Goal: Task Accomplishment & Management: Understand process/instructions

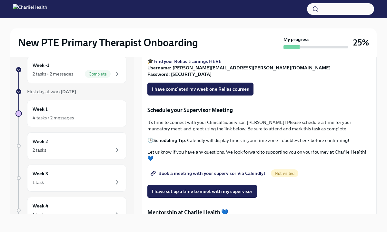
scroll to position [786, 0]
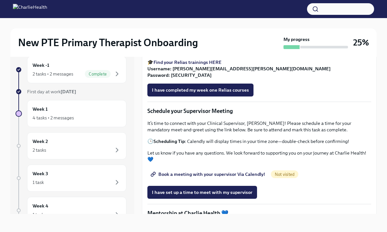
click at [106, 75] on span "Complete" at bounding box center [98, 74] width 26 height 5
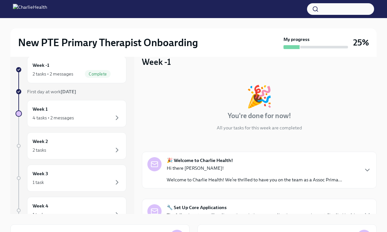
click at [196, 99] on div "🎉 You're done for now! All your tasks for this week are completed" at bounding box center [259, 108] width 234 height 45
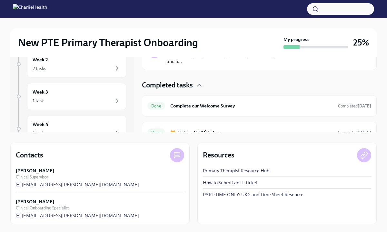
scroll to position [89, 0]
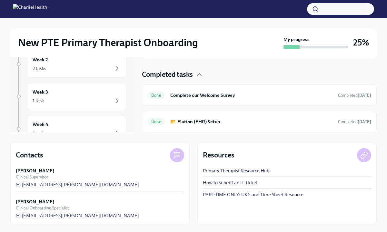
click at [197, 29] on div "New PTE Primary Therapist Onboarding My progress 25%" at bounding box center [193, 42] width 366 height 28
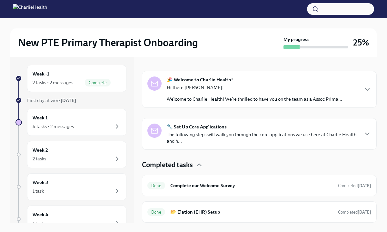
scroll to position [0, 0]
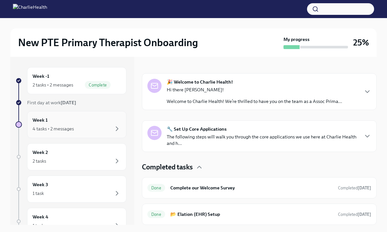
click at [111, 131] on div "4 tasks • 2 messages" at bounding box center [77, 129] width 88 height 8
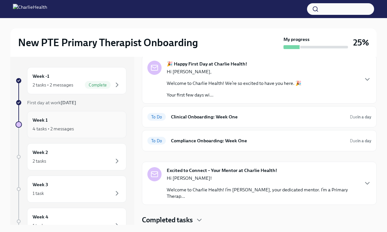
scroll to position [13, 0]
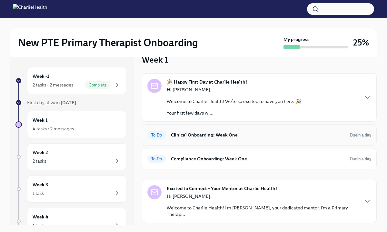
click at [224, 134] on h6 "Clinical Onboarding: Week One" at bounding box center [258, 134] width 174 height 7
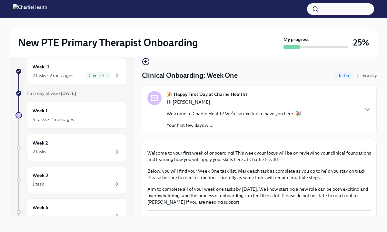
scroll to position [11, 0]
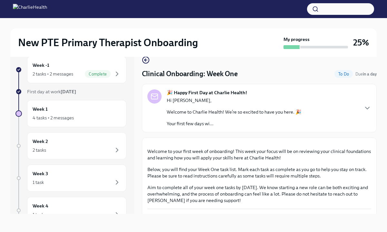
click at [382, 161] on div "New PTE Primary Therapist Onboarding My progress 25% Week -1 2 tasks • 2 messag…" at bounding box center [193, 119] width 387 height 225
click at [368, 108] on icon "button" at bounding box center [367, 108] width 4 height 2
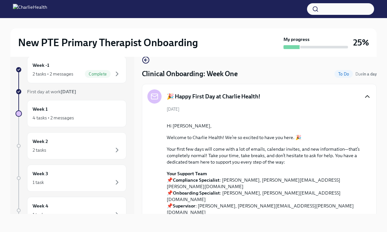
click at [359, 117] on div at bounding box center [264, 117] width 194 height 0
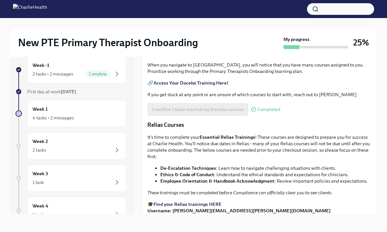
scroll to position [657, 0]
